Goal: Task Accomplishment & Management: Use online tool/utility

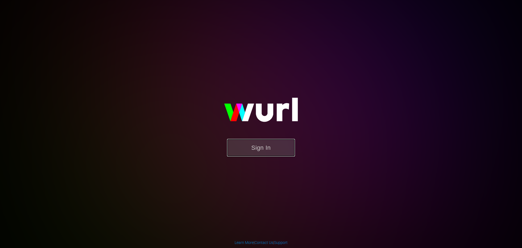
click at [289, 152] on button "Sign In" at bounding box center [261, 148] width 68 height 18
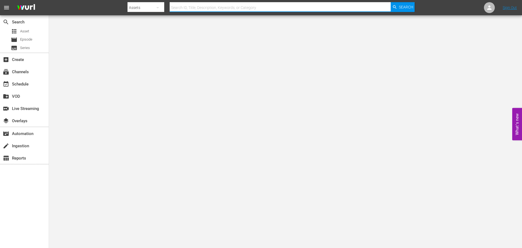
click at [250, 8] on input "text" at bounding box center [280, 7] width 221 height 13
type input "tamar and vicne"
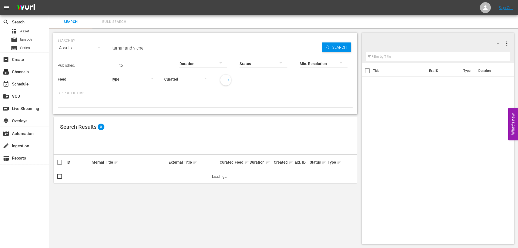
click at [138, 50] on input "tamar and vicne" at bounding box center [216, 47] width 211 height 13
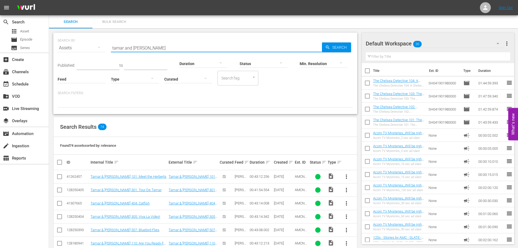
type input "tamar and [PERSON_NAME]"
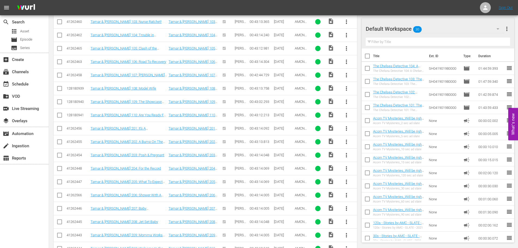
scroll to position [582, 0]
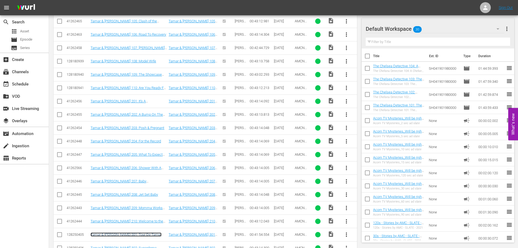
click at [132, 234] on link "Tamar & [PERSON_NAME] 301: Tour De Tamar" at bounding box center [126, 234] width 71 height 4
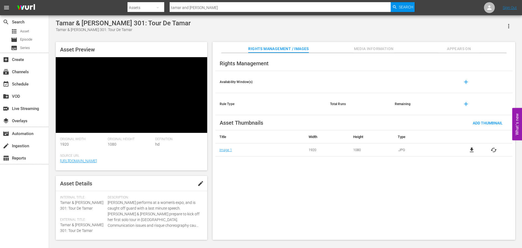
click at [456, 46] on span "Appears On" at bounding box center [459, 48] width 41 height 7
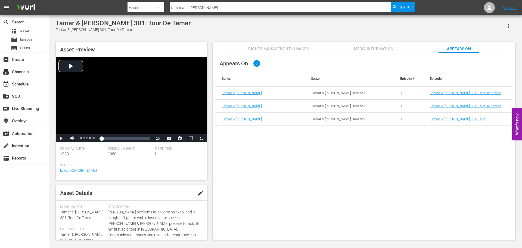
click at [376, 49] on span "Media Information" at bounding box center [374, 48] width 41 height 7
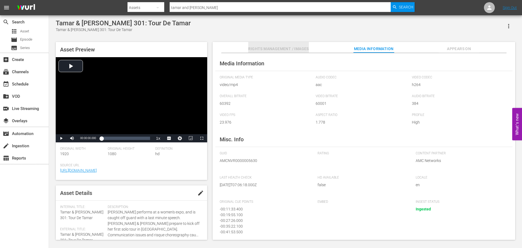
click at [279, 47] on span "Rights Management / Images" at bounding box center [278, 48] width 60 height 7
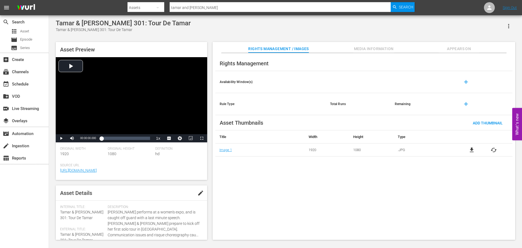
click at [279, 47] on span "Rights Management / Images" at bounding box center [278, 48] width 60 height 7
click at [14, 81] on div "event_available Schedule" at bounding box center [15, 83] width 30 height 5
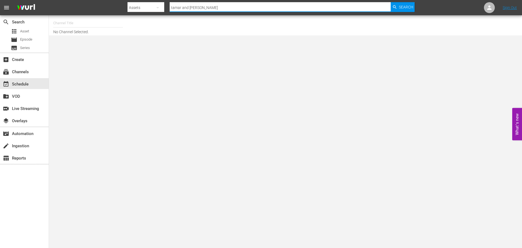
click at [215, 11] on div "Search ID, Title, Description, Keywords, or Category tamar and [PERSON_NAME]" at bounding box center [280, 7] width 221 height 13
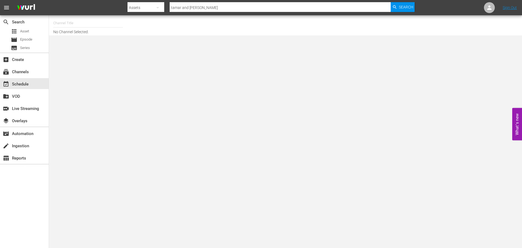
click at [165, 6] on div "Search By Assets Search ID, Title, Description, Keywords, or Category tamar and…" at bounding box center [271, 7] width 287 height 13
click at [160, 7] on icon "button" at bounding box center [157, 7] width 7 height 7
click at [140, 25] on div "Channels" at bounding box center [145, 22] width 22 height 9
click at [192, 10] on input "text" at bounding box center [280, 7] width 221 height 13
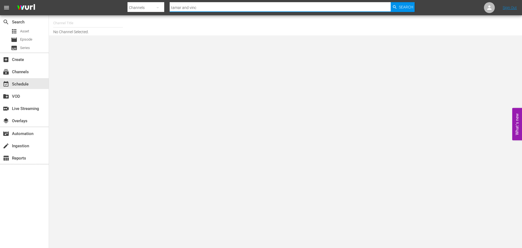
type input "tamar and [PERSON_NAME]"
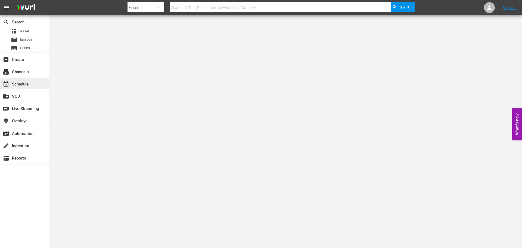
click at [19, 86] on div "event_available Schedule" at bounding box center [15, 83] width 30 height 5
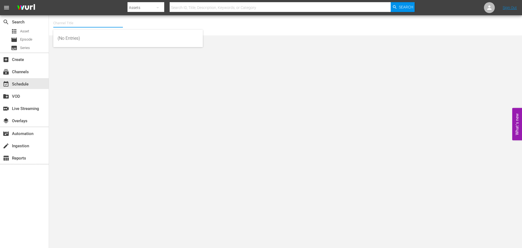
click at [73, 24] on input "text" at bounding box center [88, 23] width 70 height 13
click at [80, 38] on div "Acorn (1976 - amc_networks_acorntvmysteries_1)" at bounding box center [128, 38] width 141 height 13
type input "Acorn (1976 - amc_networks_acorntvmysteries_1)"
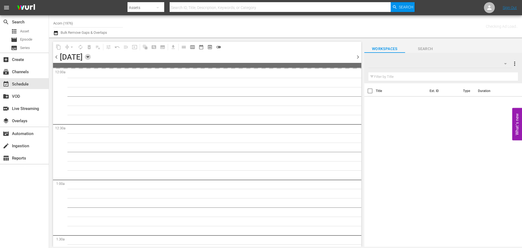
click at [91, 55] on icon "button" at bounding box center [88, 57] width 6 height 6
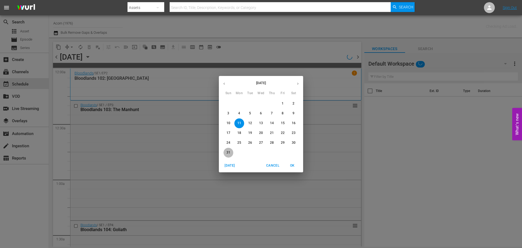
click at [228, 153] on p "31" at bounding box center [229, 152] width 4 height 5
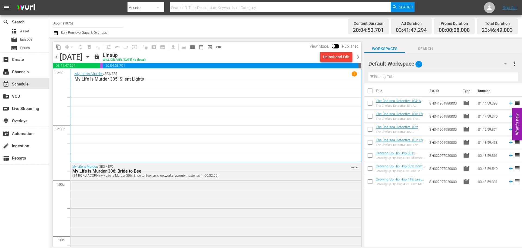
click at [190, 100] on div "My Life is Murder / SE3 / EP5 1 My Life is Murder 305: Silent Lights" at bounding box center [216, 115] width 283 height 89
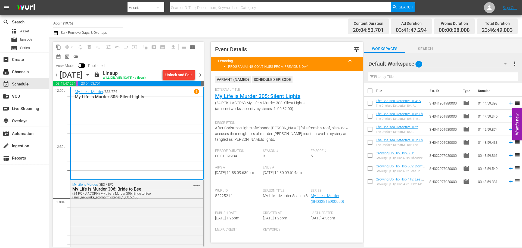
click at [202, 74] on span "chevron_right" at bounding box center [200, 75] width 7 height 7
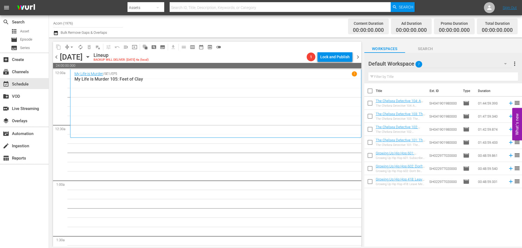
click at [220, 94] on div "My Life is Murder / SE1 / EP5 1 My Life is Murder 105: Feet of Clay" at bounding box center [216, 103] width 283 height 64
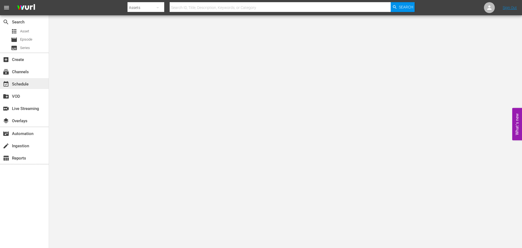
click at [38, 84] on div "event_available Schedule" at bounding box center [24, 83] width 49 height 11
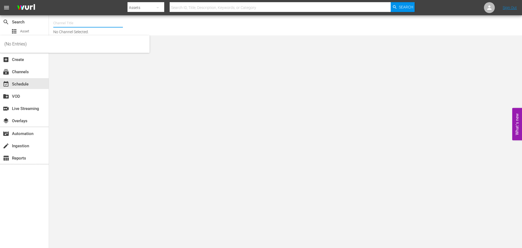
click at [60, 28] on input "text" at bounding box center [88, 23] width 70 height 13
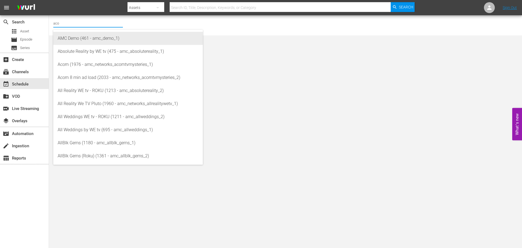
click at [78, 37] on div "AMC Demo (461 - amc_demo_1)" at bounding box center [128, 38] width 141 height 13
type input "Acorn (1976 - amc_networks_acorntvmysteries_1)"
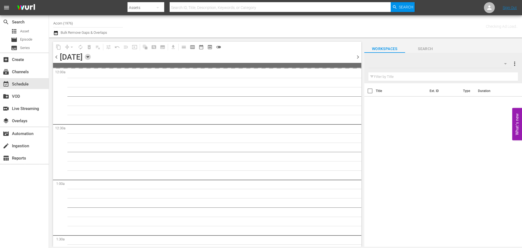
click at [91, 58] on icon "button" at bounding box center [88, 57] width 6 height 6
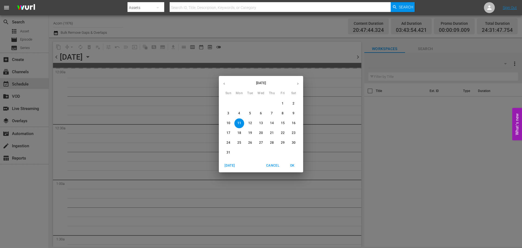
click at [225, 149] on button "31" at bounding box center [229, 153] width 10 height 10
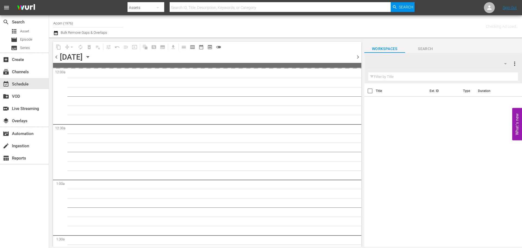
click at [356, 54] on span "chevron_right" at bounding box center [358, 57] width 7 height 7
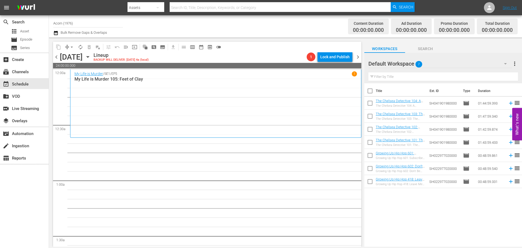
click at [145, 87] on div "My Life is Murder / SE1 / EP5 1 My Life is Murder 105: Feet of Clay" at bounding box center [216, 103] width 283 height 64
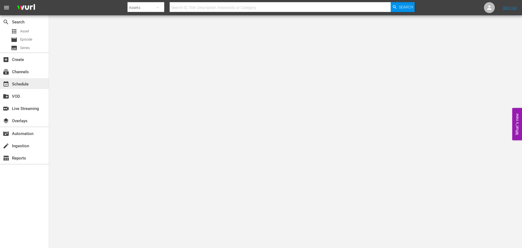
click at [17, 81] on div "event_available Schedule" at bounding box center [15, 83] width 30 height 5
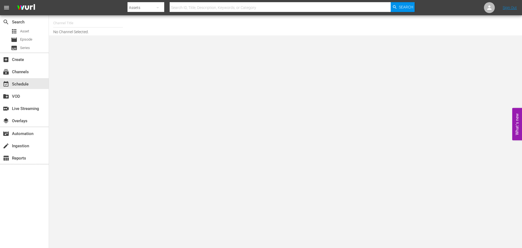
click at [64, 25] on input "text" at bounding box center [88, 23] width 70 height 13
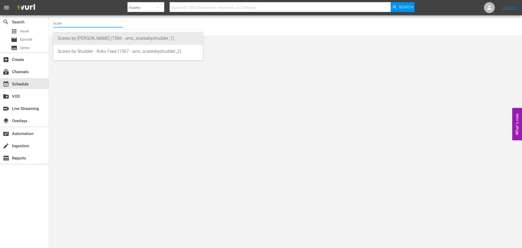
click at [80, 34] on div "Scares by Shudder (1566 - amc_scaresbyshudder_1)" at bounding box center [128, 38] width 141 height 13
type input "Scares by Shudder (1566 - amc_scaresbyshudder_1)"
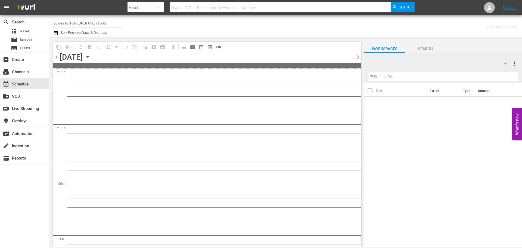
click at [91, 58] on icon "button" at bounding box center [88, 57] width 6 height 6
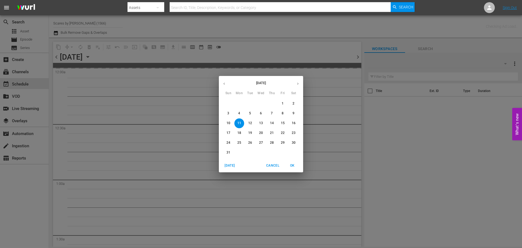
click at [230, 149] on button "31" at bounding box center [229, 153] width 10 height 10
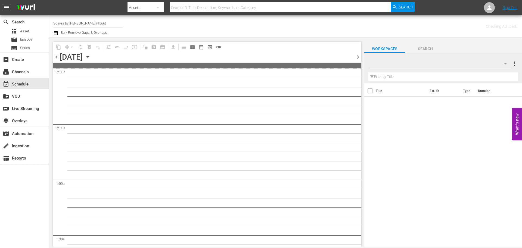
click at [358, 54] on span "chevron_right" at bounding box center [358, 57] width 7 height 7
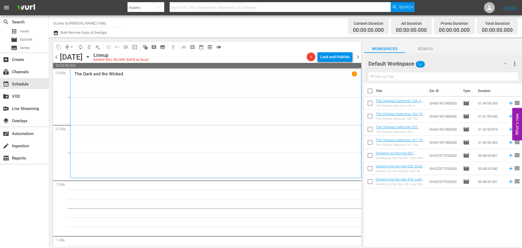
click at [129, 92] on div "The Dark and the Wicked 1" at bounding box center [216, 123] width 283 height 104
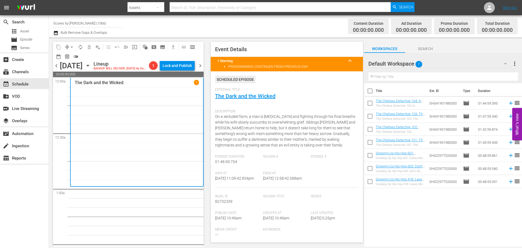
click at [100, 26] on input "Scares by Shudder (1566)" at bounding box center [88, 23] width 70 height 13
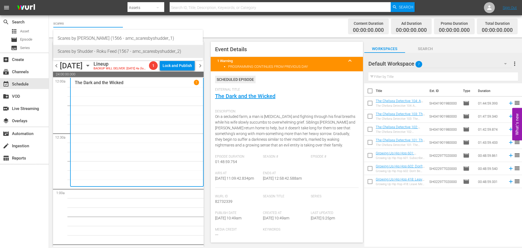
click at [104, 56] on div "Scares by Shudder - Roku Feed (1567 - amc_scaresbyshudder_2)" at bounding box center [128, 51] width 141 height 13
type input "Scares by Shudder - Roku Feed (1567 - amc_scaresbyshudder_2)"
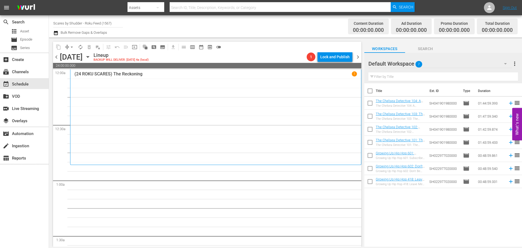
click at [192, 108] on div "(24 ROKU SCARES) The Reckoning 1" at bounding box center [216, 117] width 283 height 92
